Goal: Task Accomplishment & Management: Manage account settings

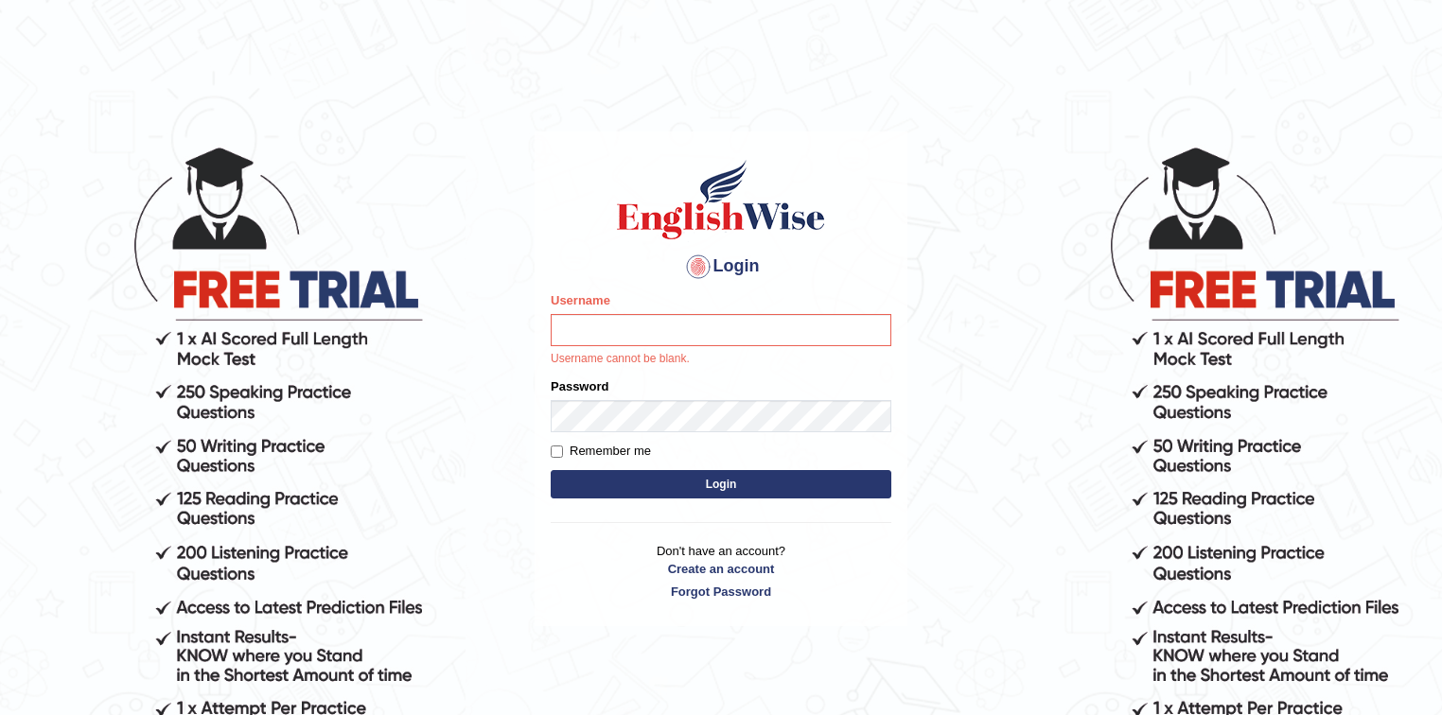
click at [1037, 223] on body "Login Please fix the following errors: Username Username cannot be blank. Passw…" at bounding box center [721, 429] width 1442 height 715
